Goal: Information Seeking & Learning: Understand process/instructions

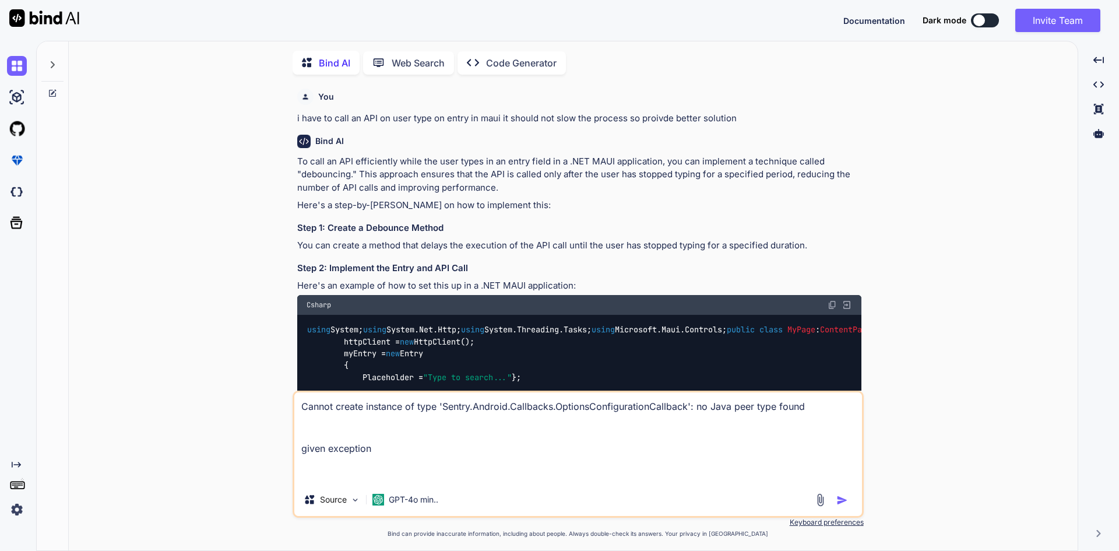
type textarea "x"
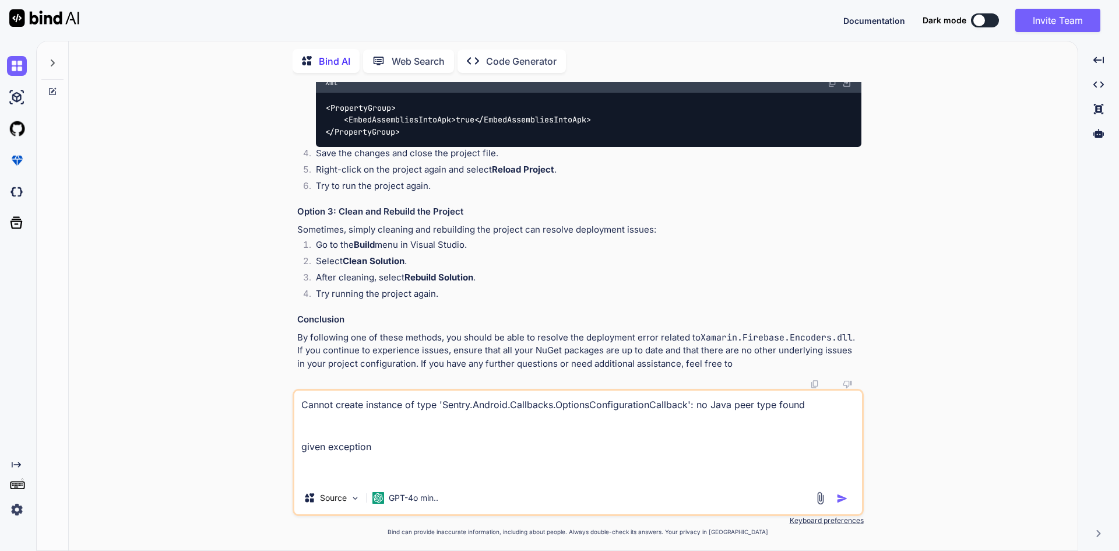
scroll to position [4689, 0]
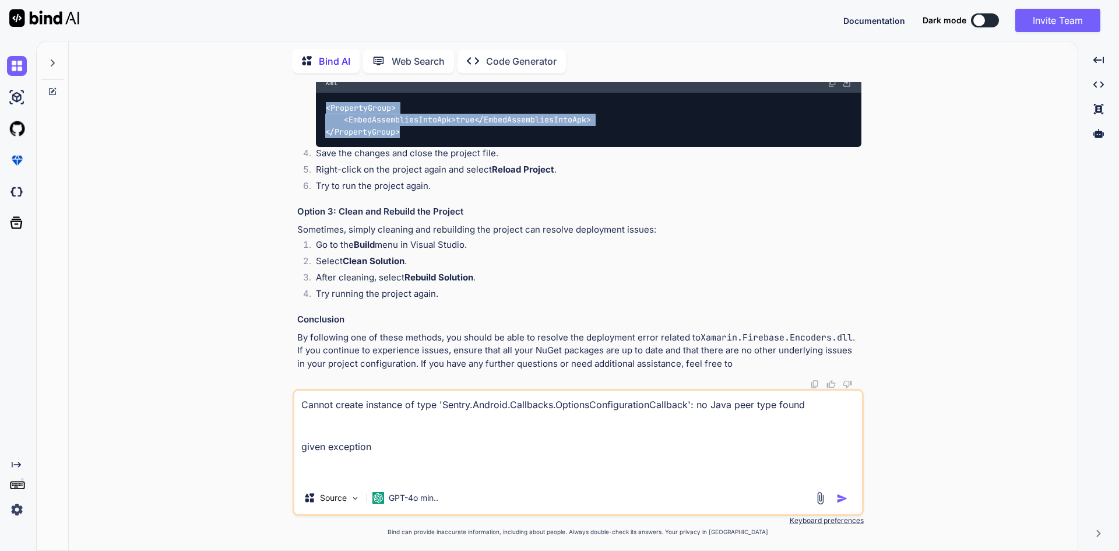
drag, startPoint x: 405, startPoint y: 280, endPoint x: 317, endPoint y: 253, distance: 92.0
click at [317, 147] on div "< PropertyGroup > < EmbedAssembliesIntoApk > true </ EmbedAssembliesIntoApk > <…" at bounding box center [589, 120] width 546 height 54
copy code "< PropertyGroup > < EmbedAssembliesIntoApk > true </ EmbedAssembliesIntoApk > <…"
click at [443, 147] on div "< PropertyGroup > < EmbedAssembliesIntoApk > true </ EmbedAssembliesIntoApk > <…" at bounding box center [589, 120] width 546 height 54
drag, startPoint x: 373, startPoint y: 269, endPoint x: 320, endPoint y: 254, distance: 54.6
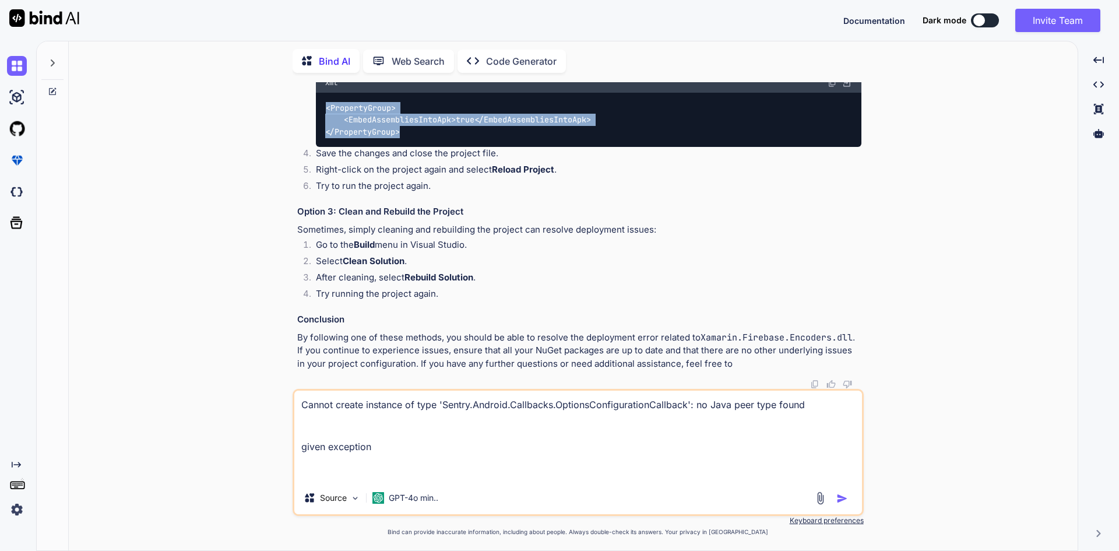
click at [320, 147] on div "< PropertyGroup > < EmbedAssembliesIntoApk > true </ EmbedAssembliesIntoApk > <…" at bounding box center [589, 120] width 546 height 54
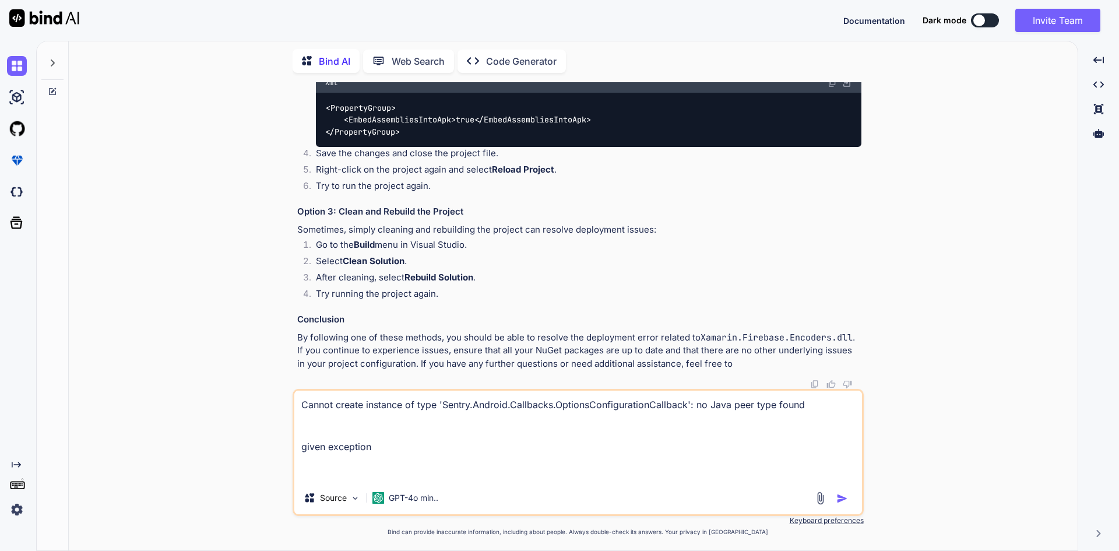
click at [423, 247] on li "Go to the Build menu in Visual Studio." at bounding box center [584, 246] width 555 height 16
click at [464, 245] on li "Go to the Build menu in Visual Studio." at bounding box center [584, 246] width 555 height 16
click at [464, 244] on li "Go to the Build menu in Visual Studio." at bounding box center [584, 246] width 555 height 16
